Goal: Find specific page/section: Find specific page/section

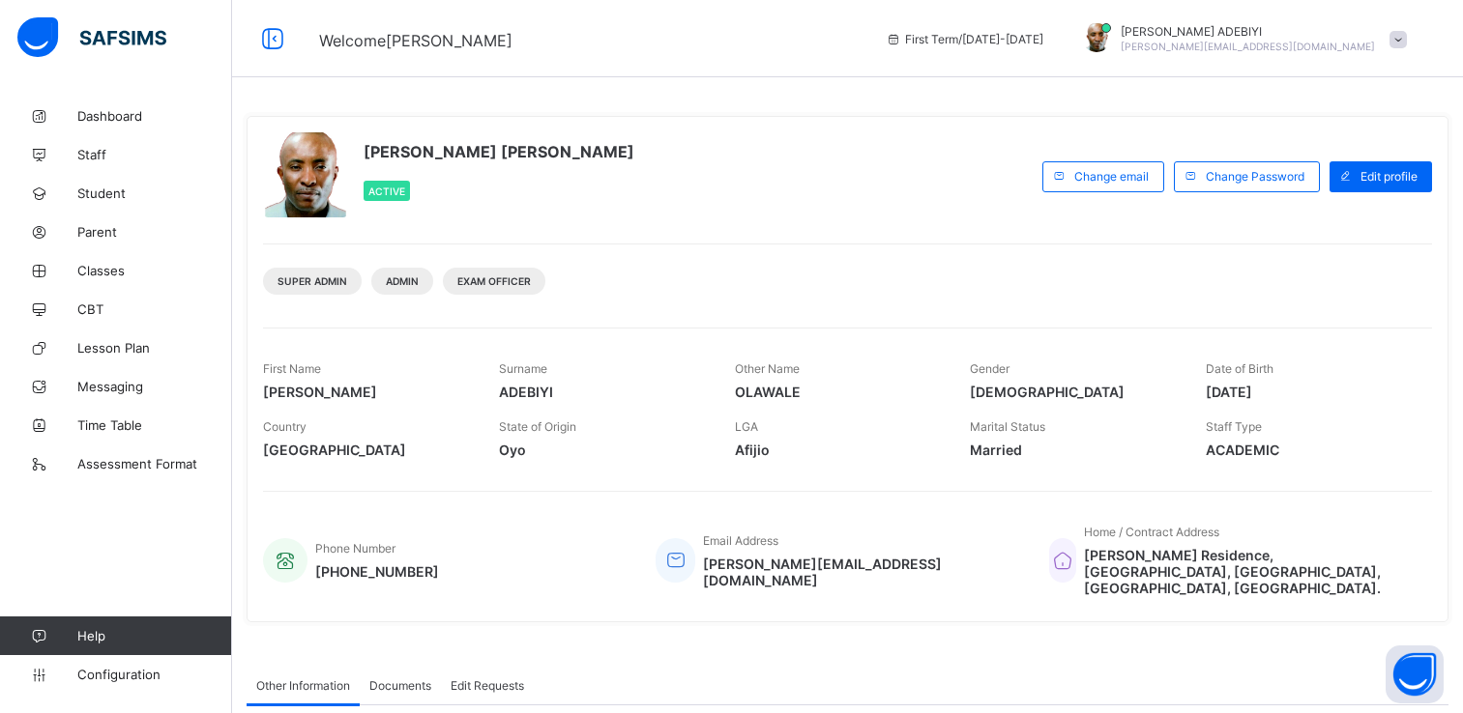
click at [100, 232] on span "Parent" at bounding box center [154, 231] width 155 height 15
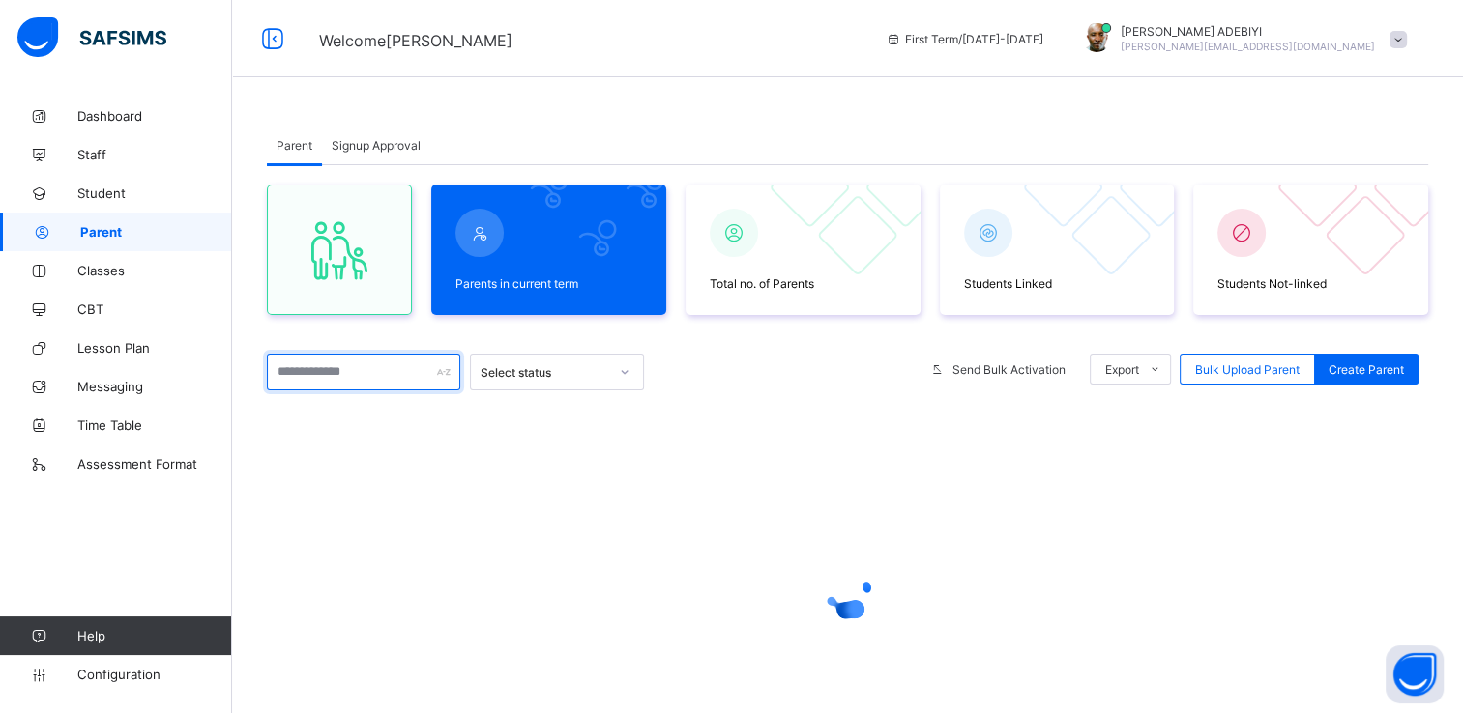
click at [397, 371] on input "text" at bounding box center [363, 372] width 193 height 37
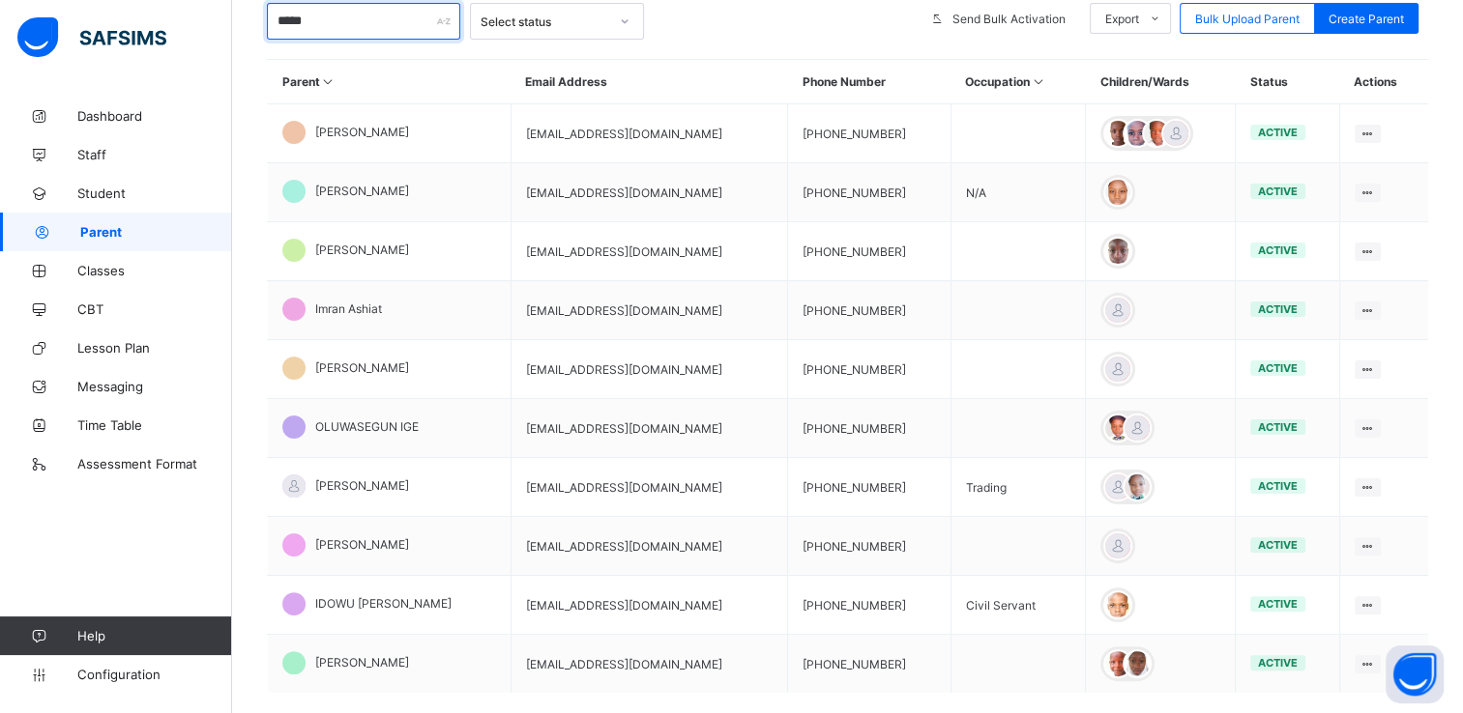
scroll to position [240, 0]
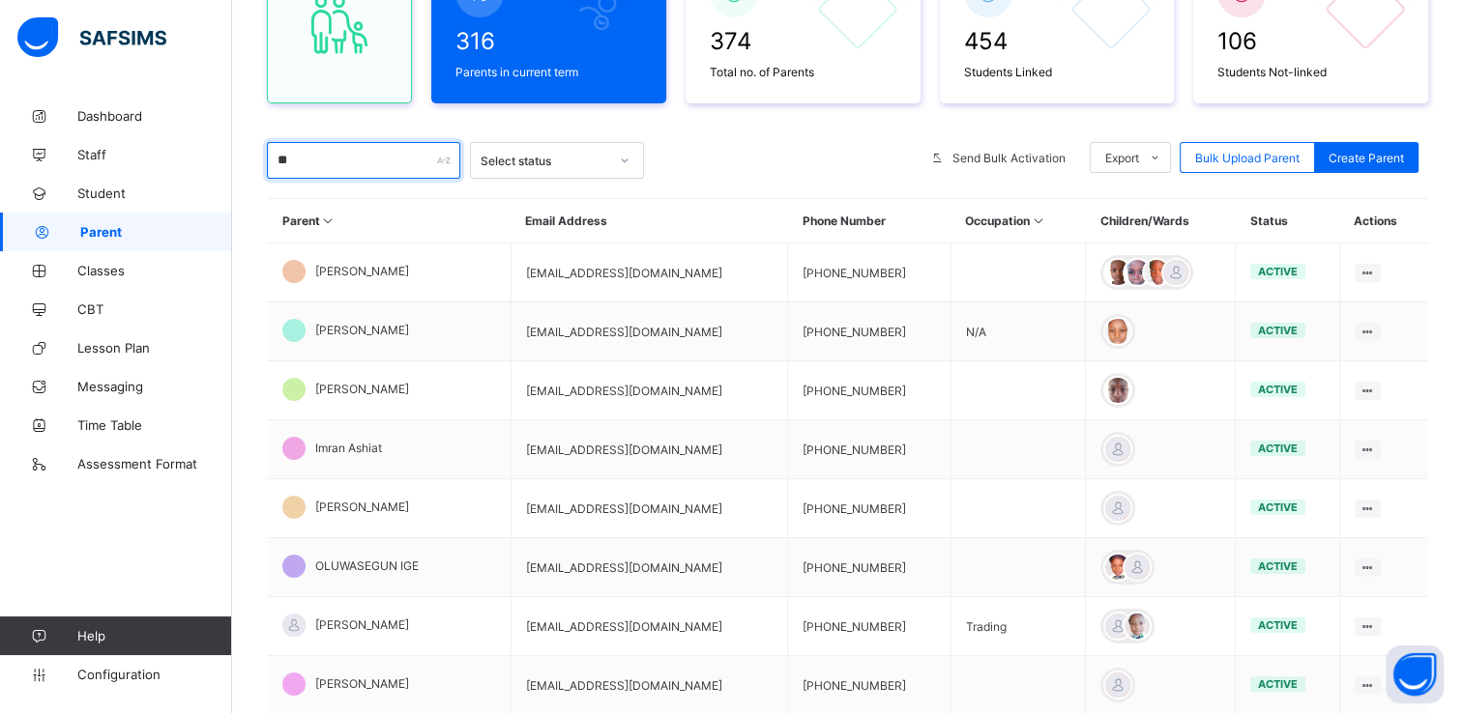
type input "*"
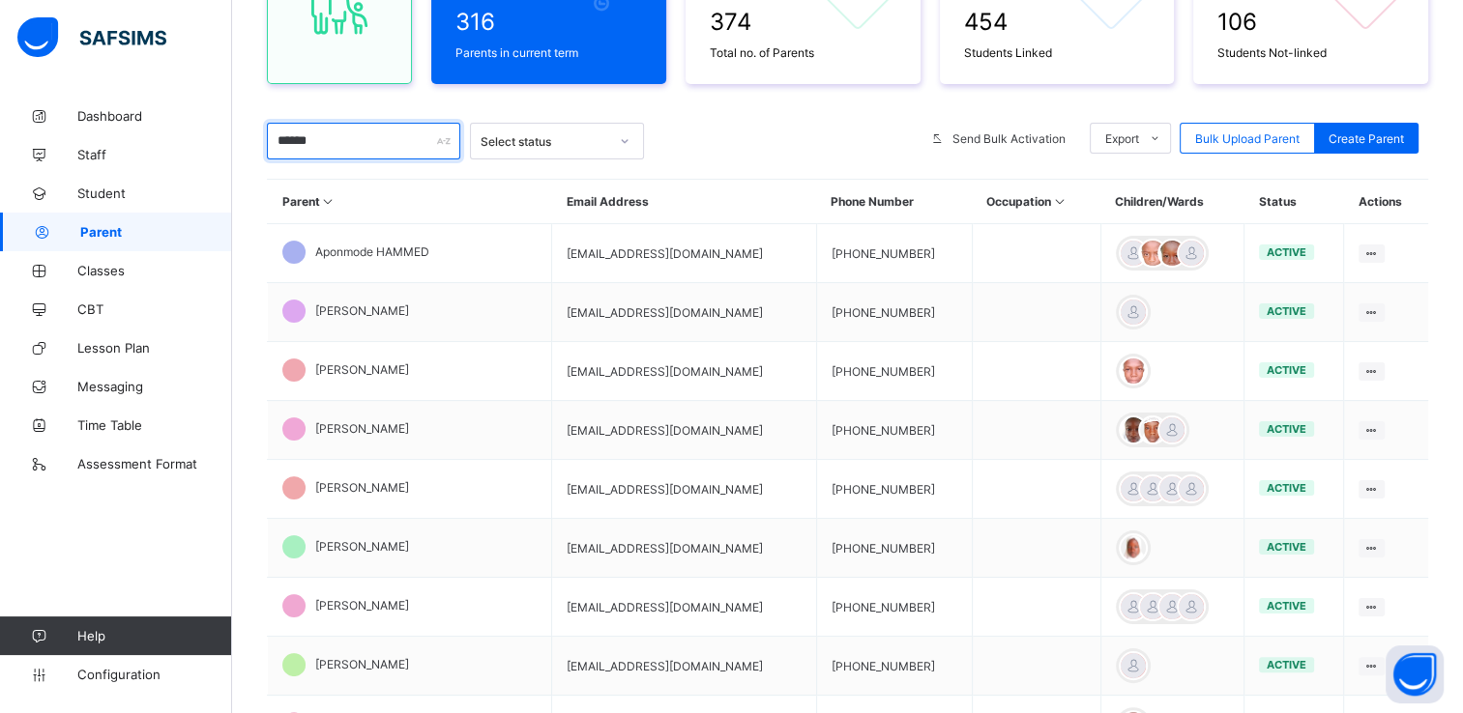
scroll to position [263, 0]
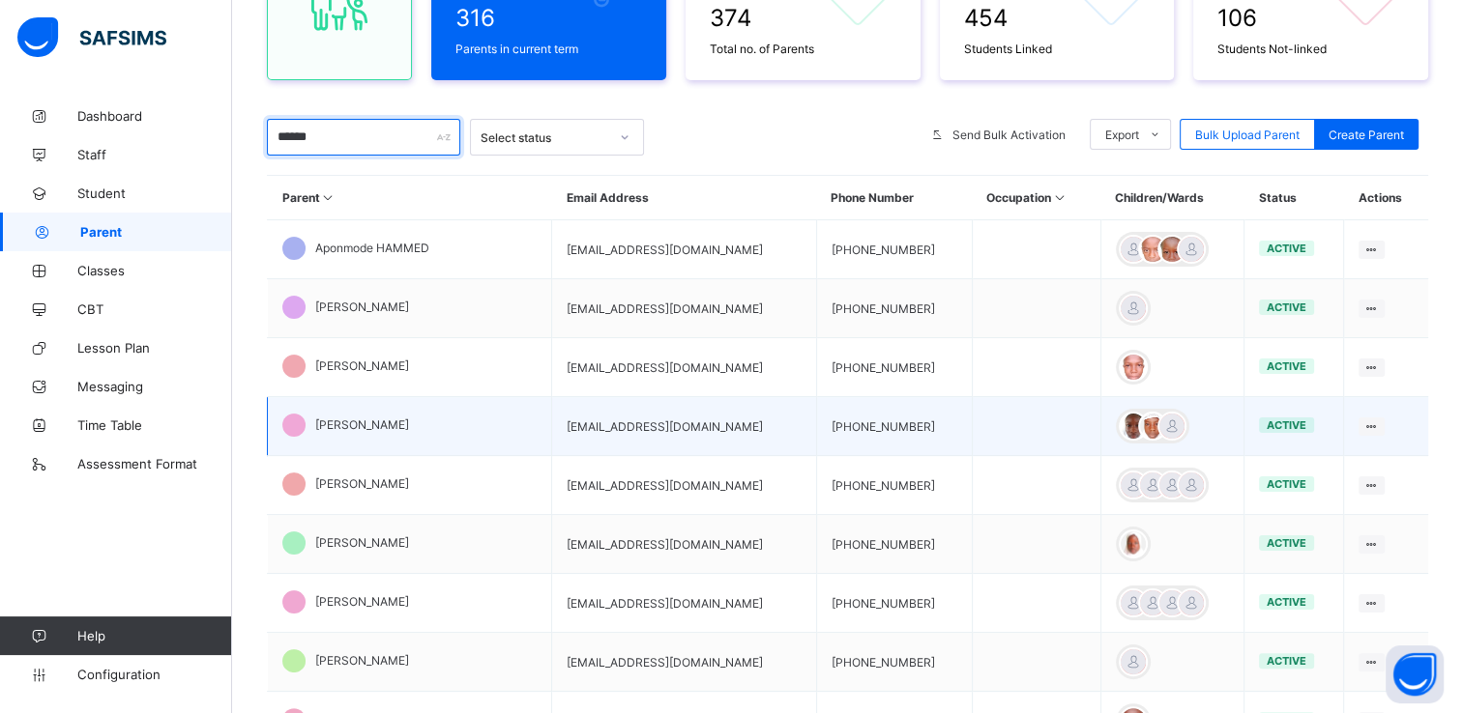
type input "******"
drag, startPoint x: 526, startPoint y: 426, endPoint x: 673, endPoint y: 435, distance: 147.2
click at [673, 435] on td "[EMAIL_ADDRESS][DOMAIN_NAME]" at bounding box center [684, 426] width 264 height 59
copy td "[EMAIL_ADDRESS][DOMAIN_NAME]"
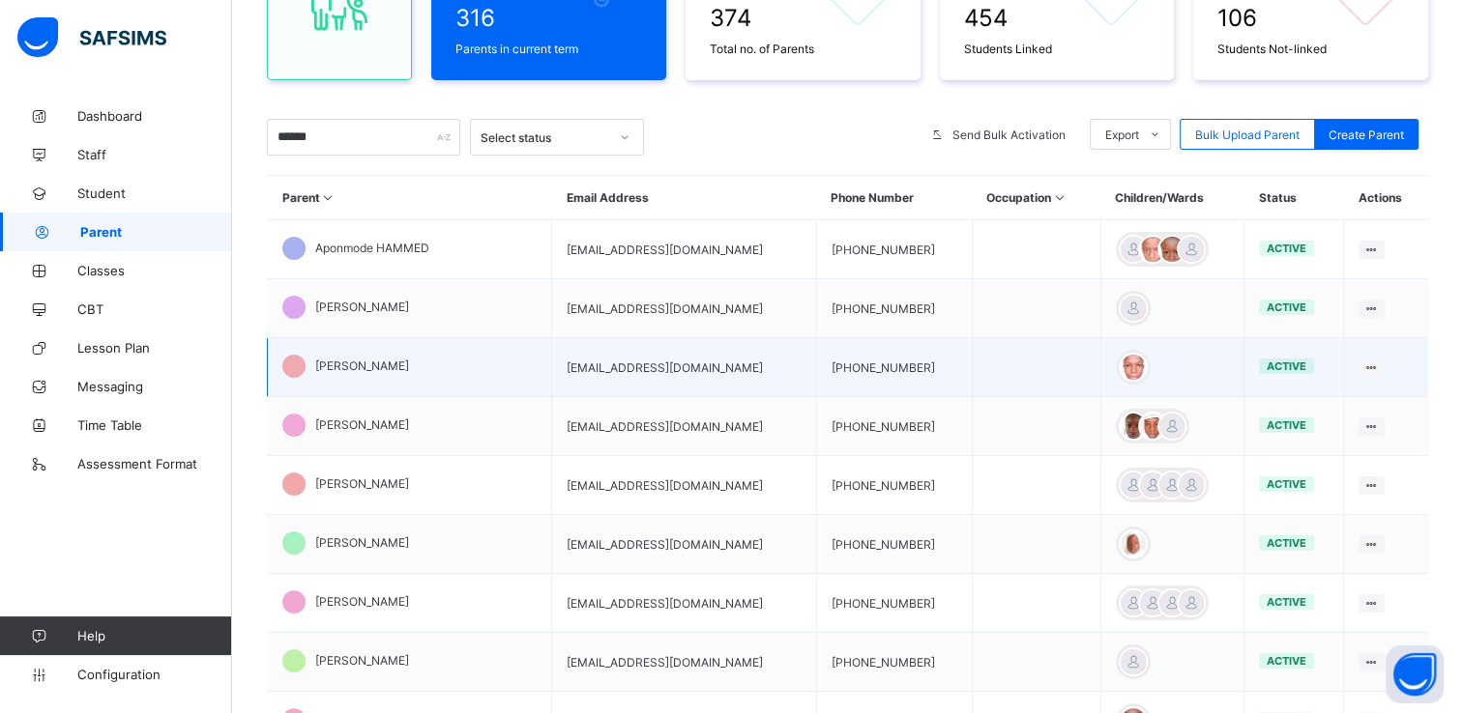
click at [1172, 360] on td at bounding box center [1171, 367] width 143 height 59
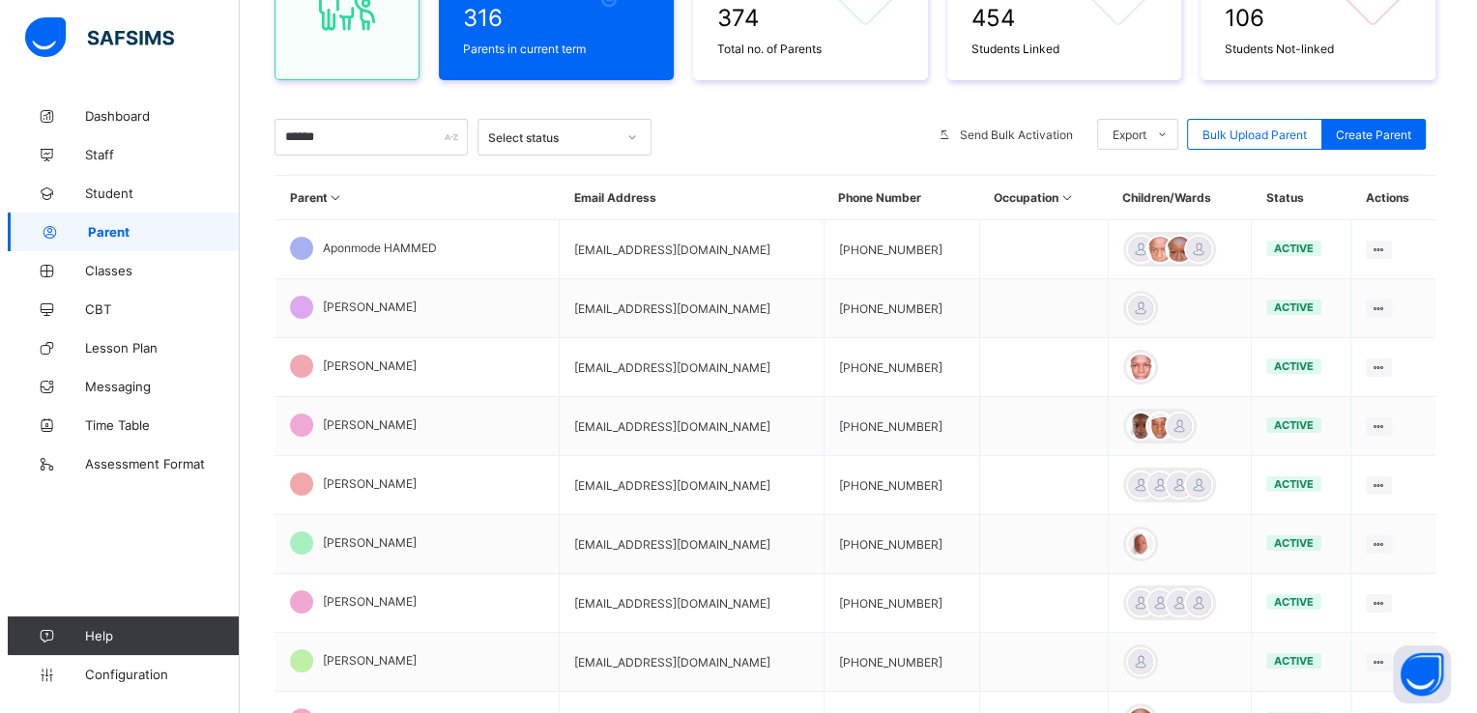
scroll to position [0, 0]
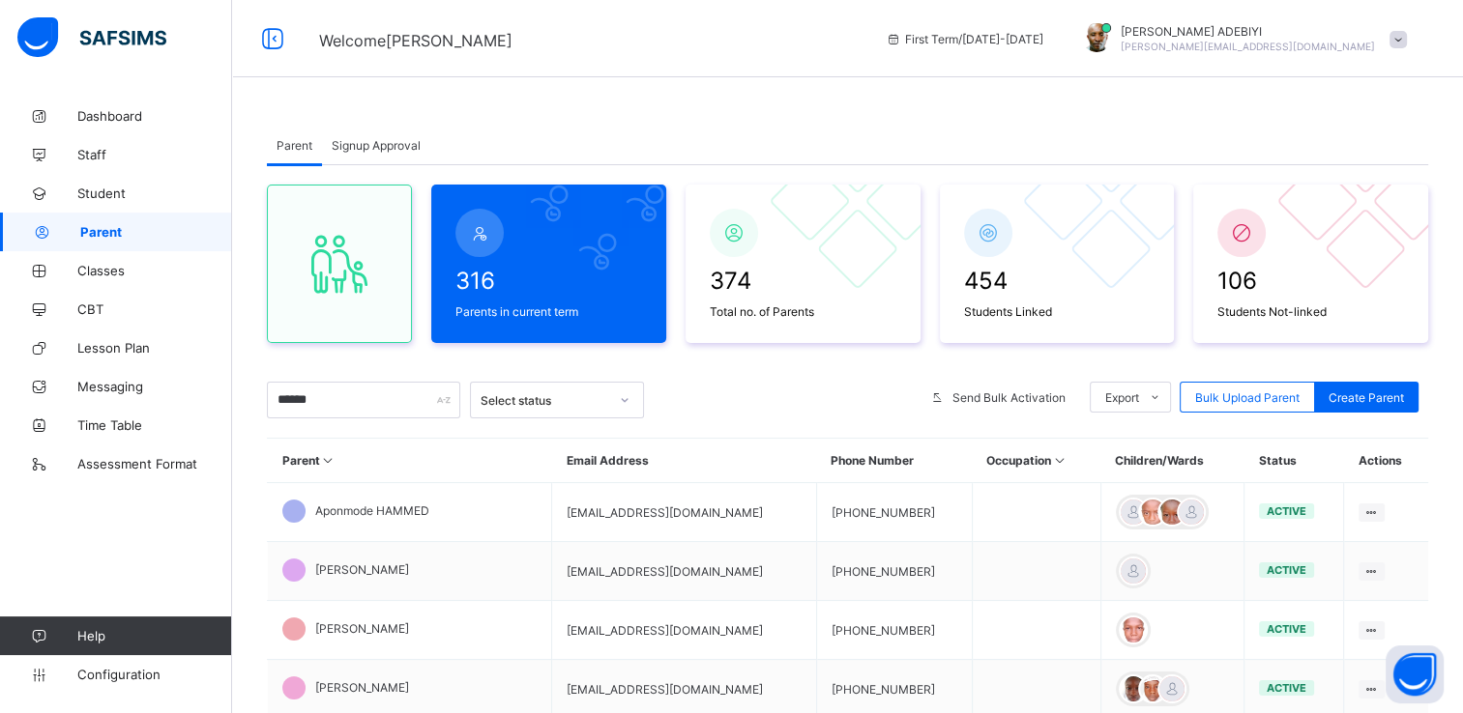
click at [1407, 40] on span at bounding box center [1397, 39] width 17 height 17
click at [1360, 214] on span "Logout" at bounding box center [1344, 223] width 128 height 22
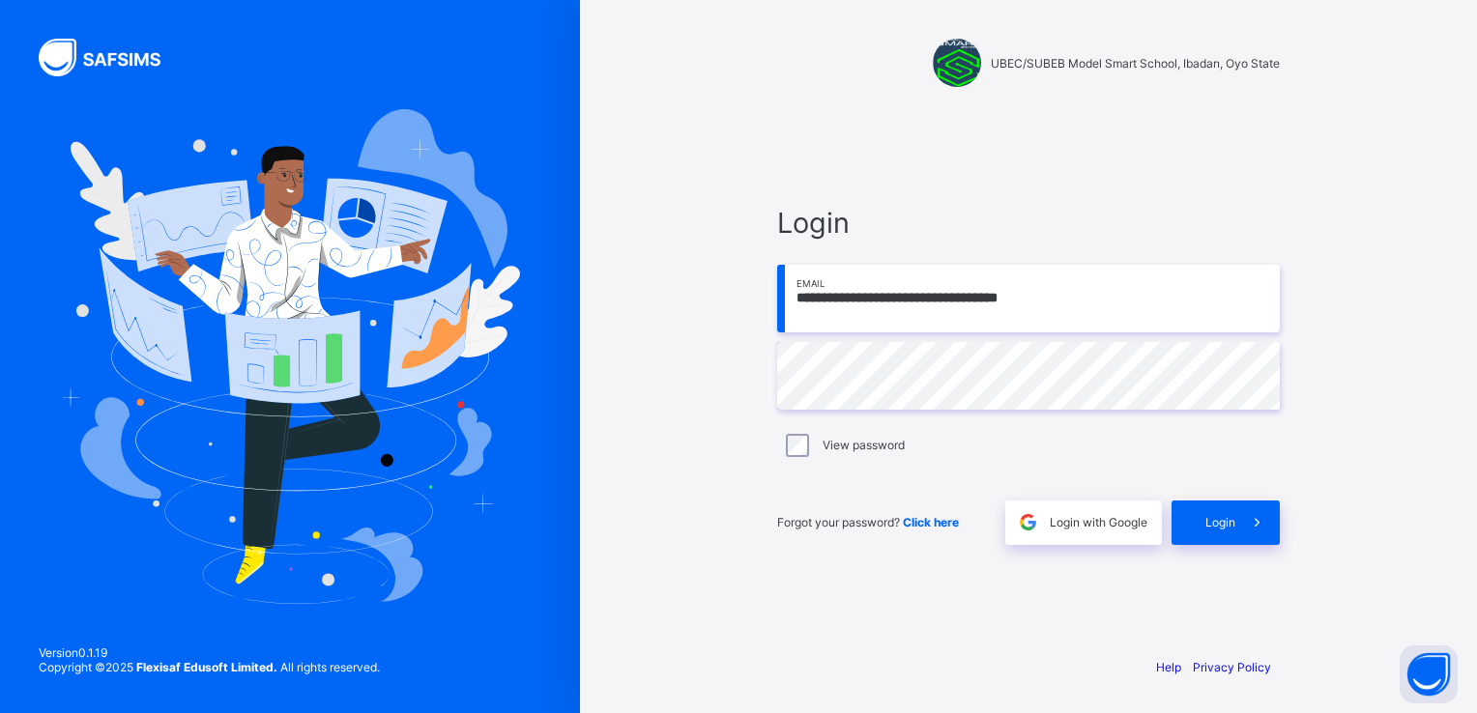
click at [1067, 308] on input "**********" at bounding box center [1028, 299] width 503 height 68
type input "**********"
click at [1254, 515] on icon at bounding box center [1257, 522] width 20 height 18
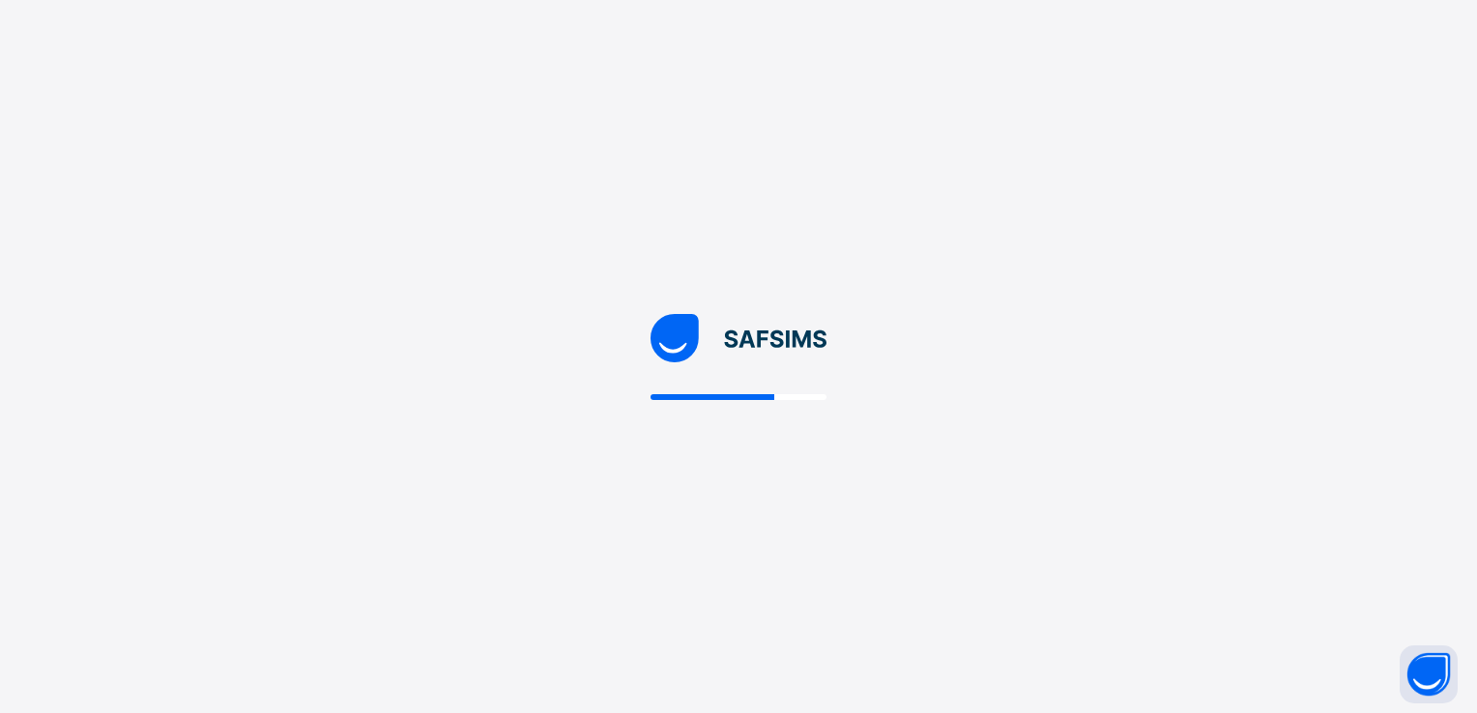
click at [1256, 203] on div at bounding box center [738, 356] width 1477 height 713
